Goal: Communication & Community: Share content

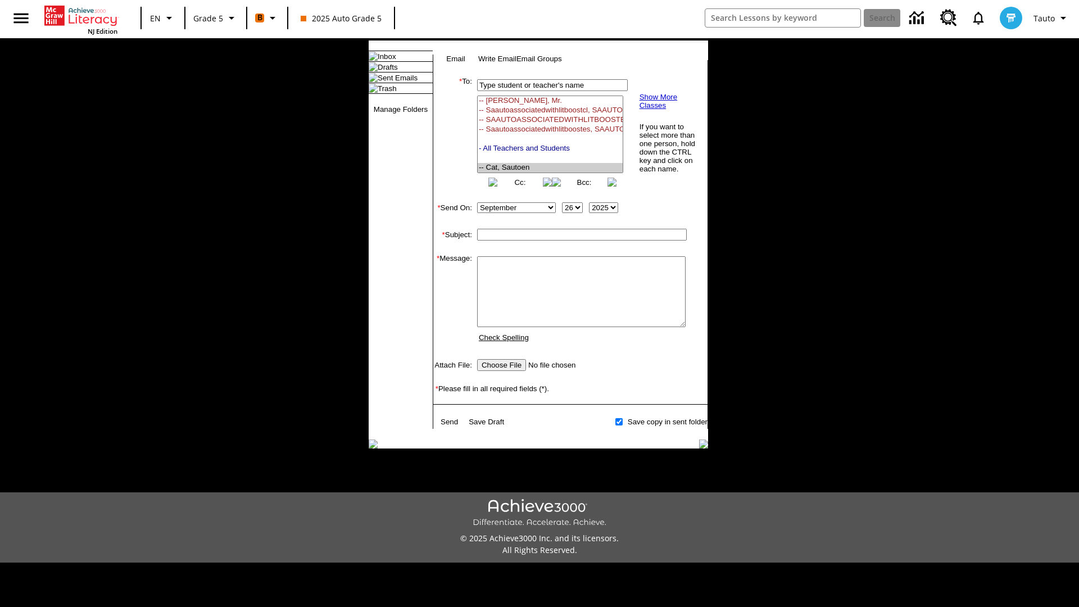
select select "U,21437107,1"
type input "Auto_attachment-OAFWMfTkJv"
type textarea "email body message"
type input "C:\fakepath\jpg.jpg"
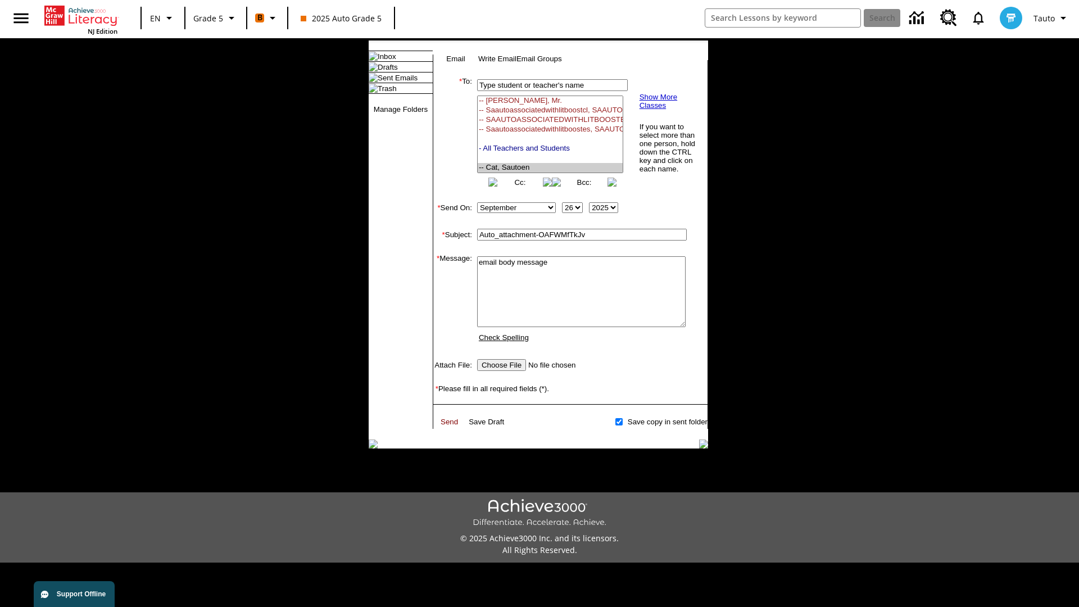
type textarea "email body message"
click at [450, 426] on link "Send" at bounding box center [448, 421] width 17 height 8
